Goal: Task Accomplishment & Management: Manage account settings

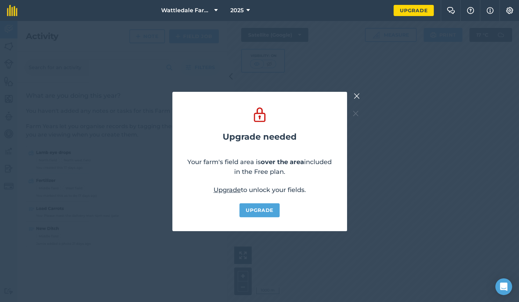
click at [357, 98] on img at bounding box center [357, 96] width 6 height 8
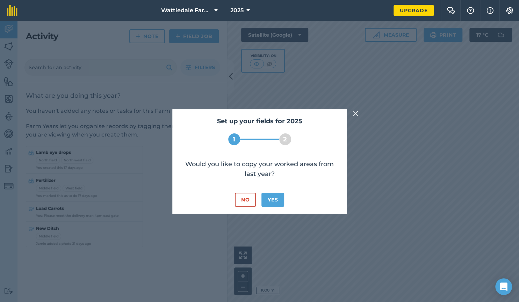
click at [353, 113] on img at bounding box center [356, 113] width 6 height 8
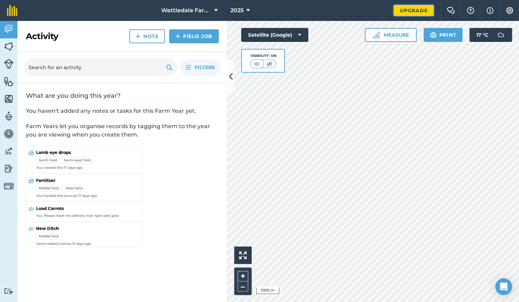
click at [411, 10] on link "Upgrade" at bounding box center [414, 10] width 40 height 11
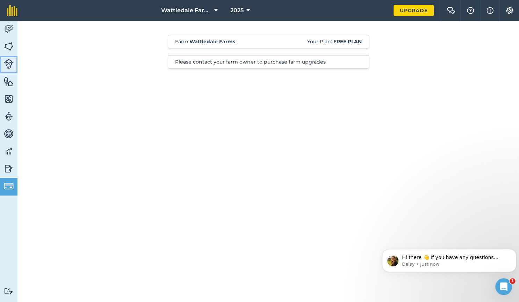
click at [9, 64] on img at bounding box center [9, 64] width 10 height 10
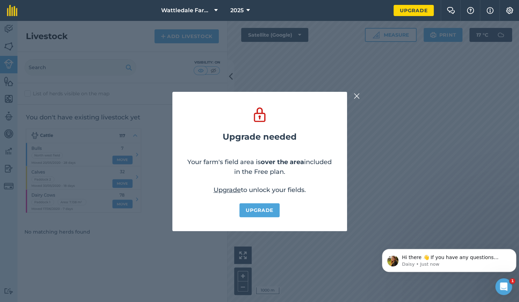
click at [357, 94] on img at bounding box center [357, 96] width 6 height 8
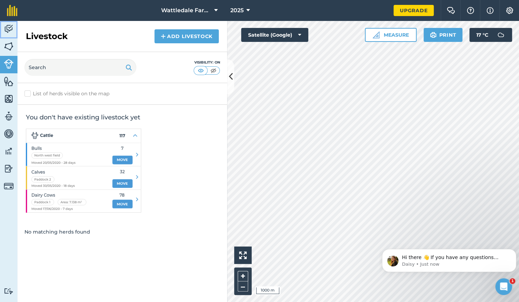
click at [10, 33] on img at bounding box center [9, 29] width 10 height 10
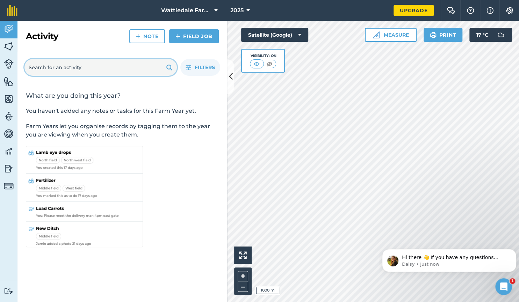
click at [49, 66] on input "text" at bounding box center [100, 67] width 152 height 17
click at [8, 44] on img at bounding box center [9, 46] width 10 height 10
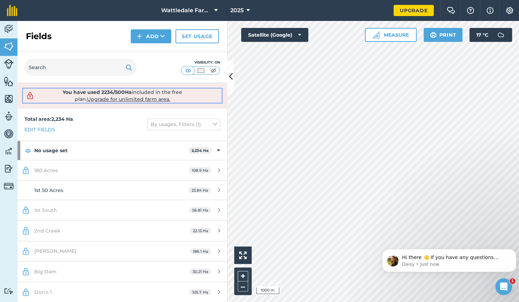
click at [129, 97] on span "Upgrade for unlimited farm area." at bounding box center [128, 99] width 83 height 6
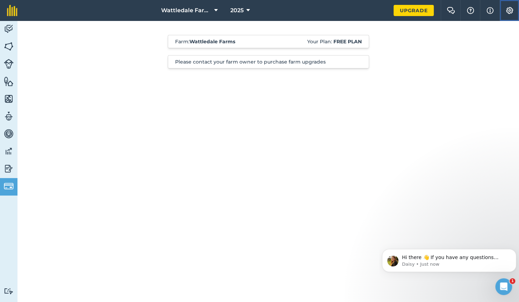
click at [511, 10] on img at bounding box center [509, 10] width 8 height 7
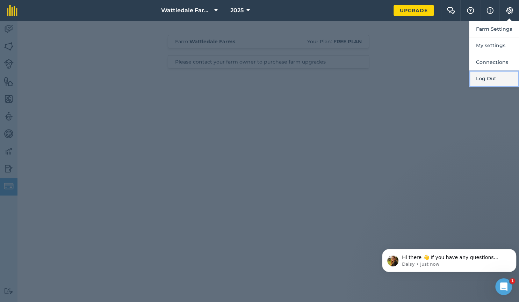
click at [486, 72] on button "Log Out" at bounding box center [494, 79] width 50 height 16
